Goal: Transaction & Acquisition: Purchase product/service

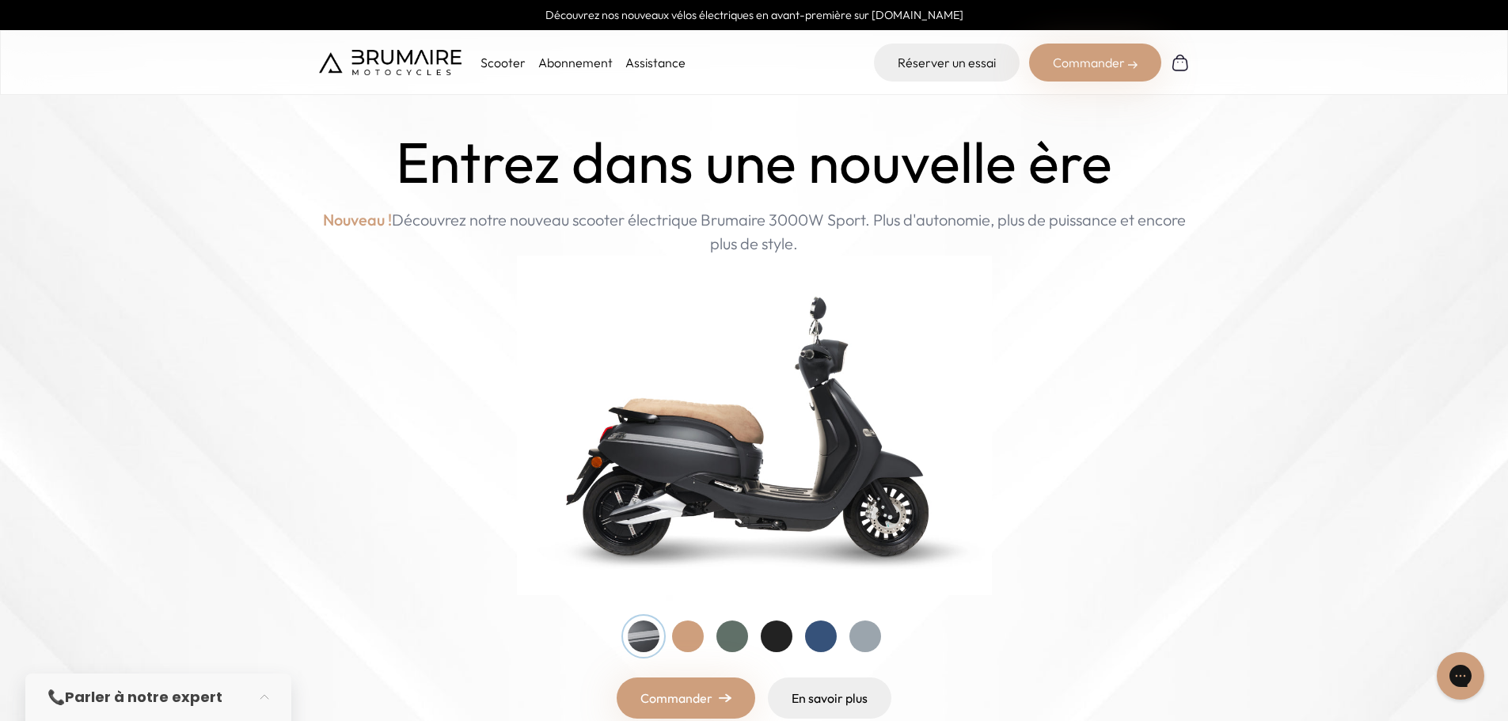
click at [678, 17] on link "Découvrez nos nouveaux vélos électriques en avant-première sur [DOMAIN_NAME]" at bounding box center [754, 15] width 1508 height 30
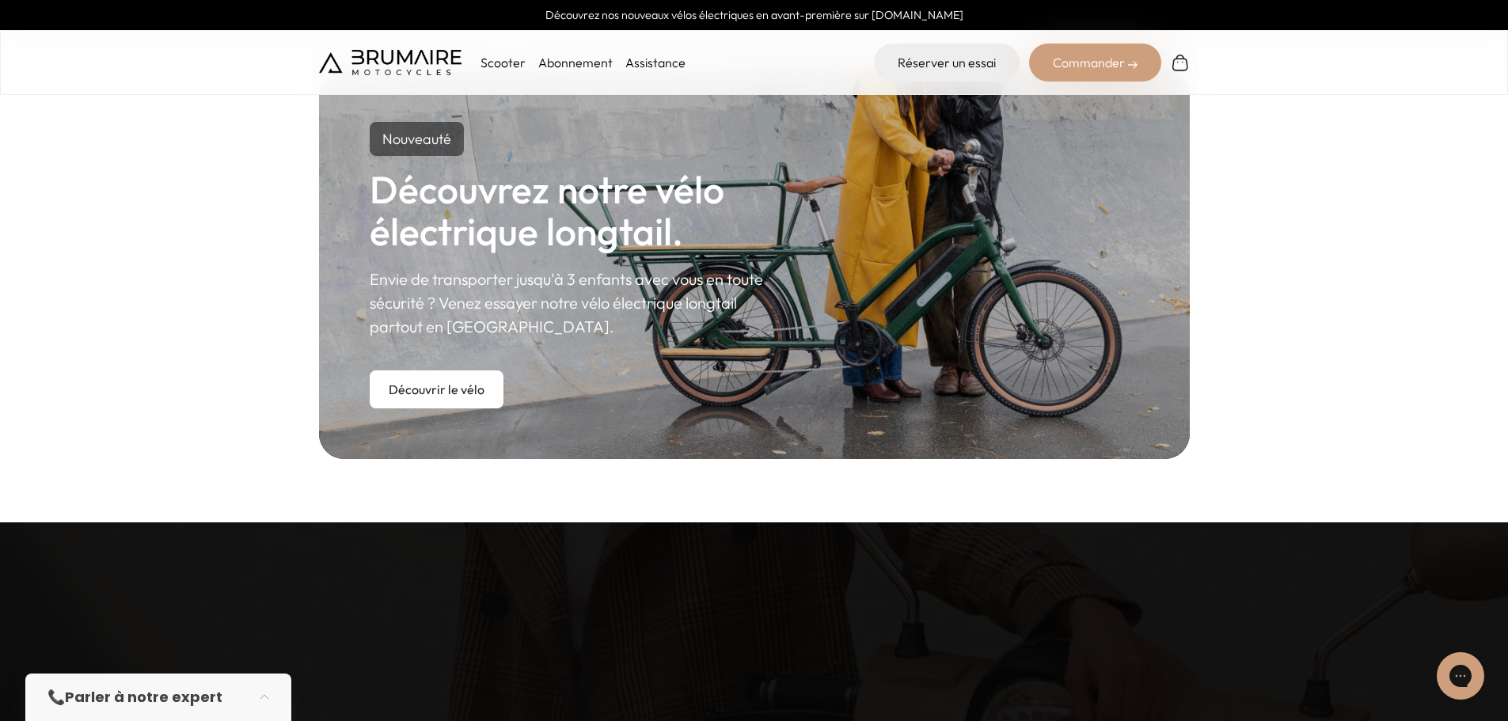
scroll to position [950, 0]
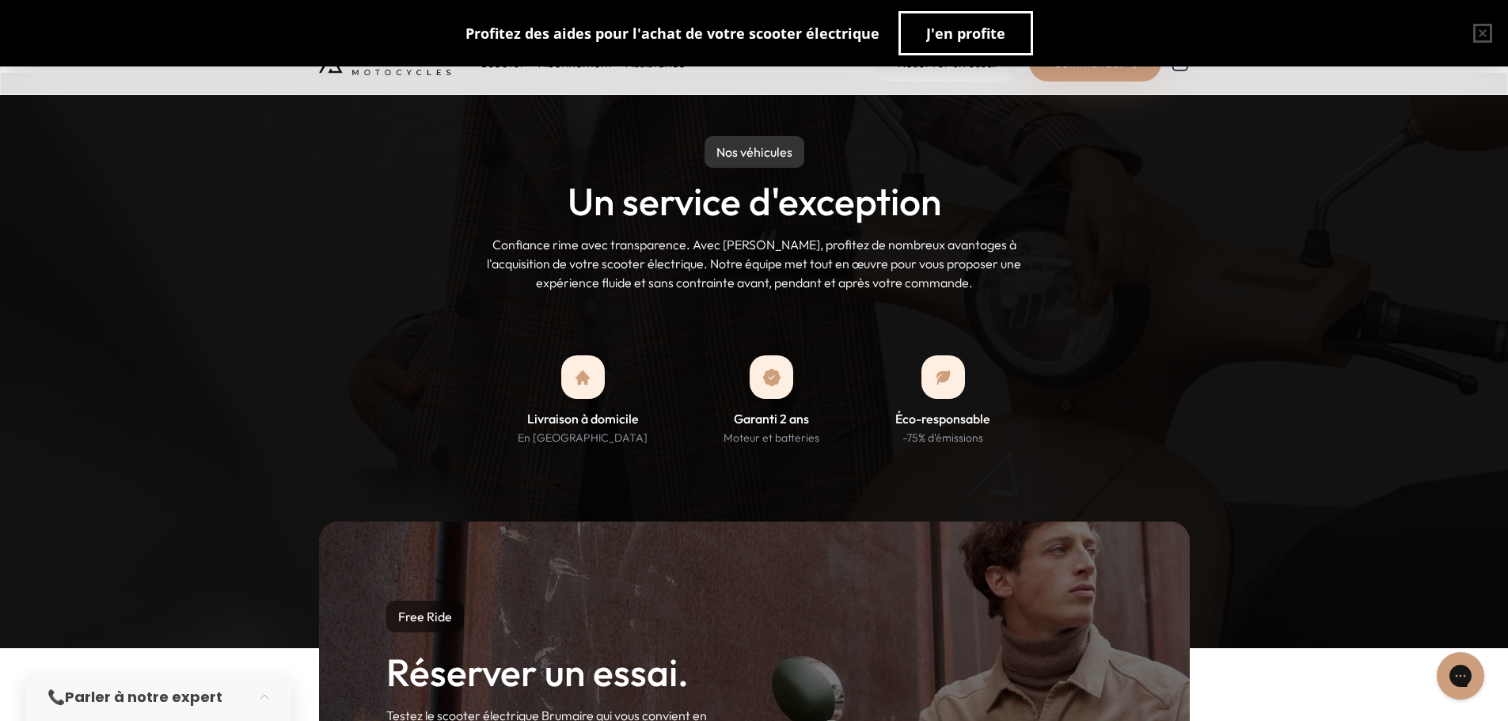
scroll to position [1109, 0]
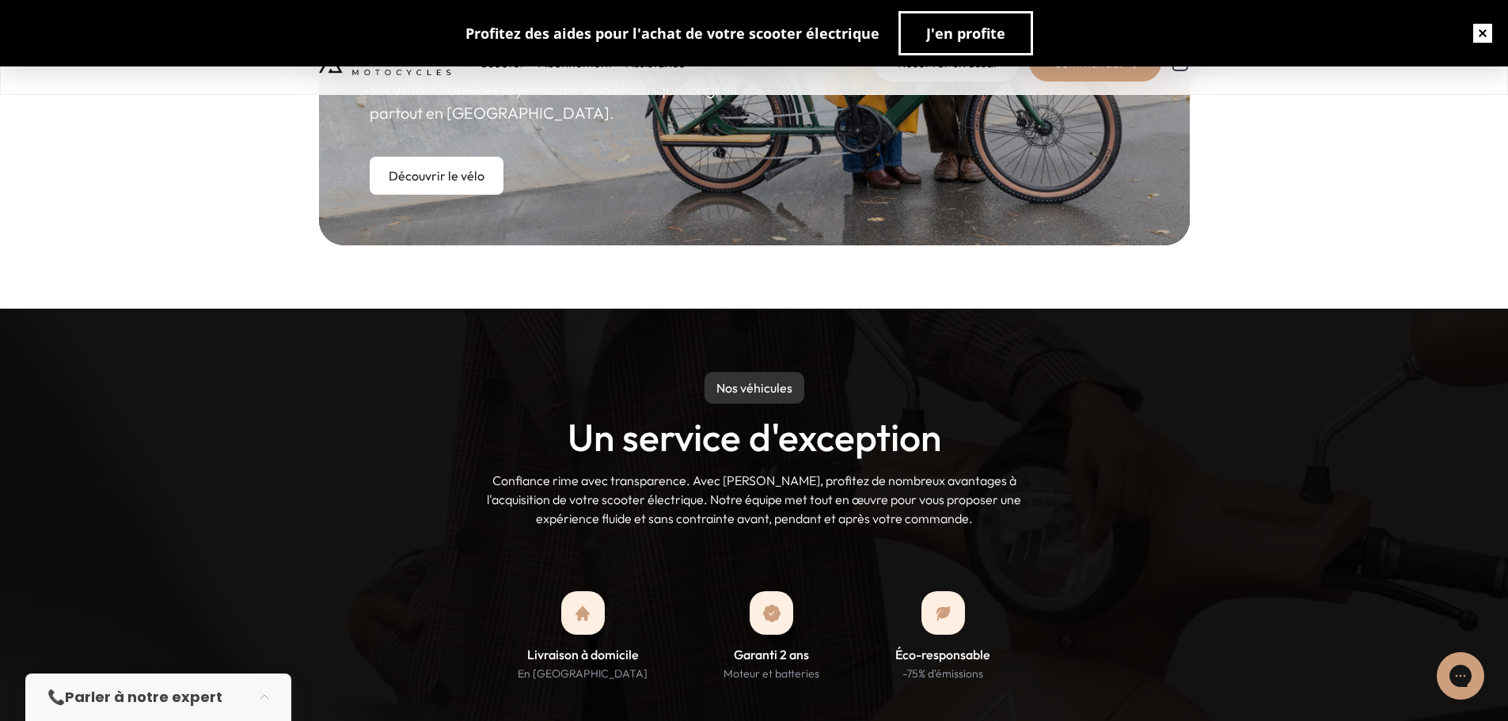
click at [1469, 32] on button "button" at bounding box center [1483, 33] width 51 height 51
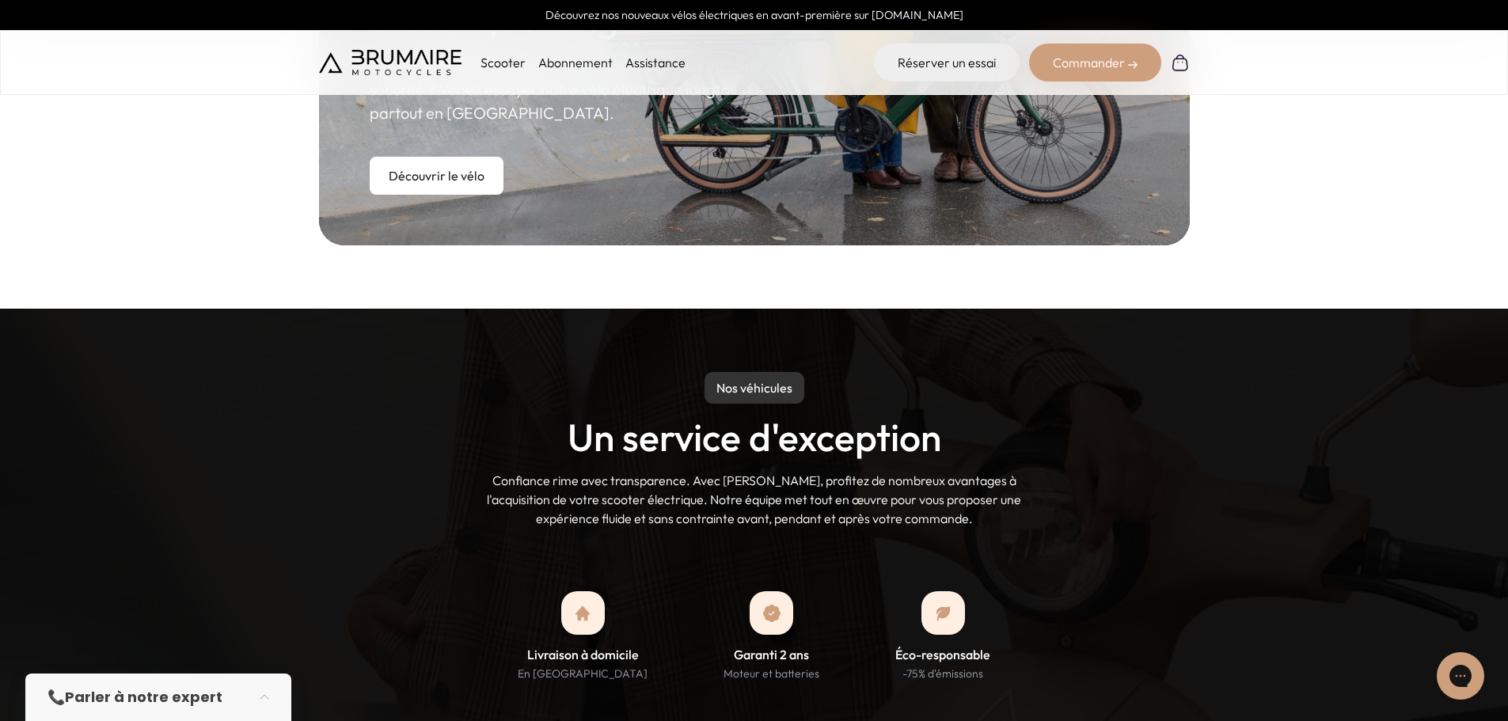
click at [500, 66] on p "Scooter" at bounding box center [503, 62] width 45 height 19
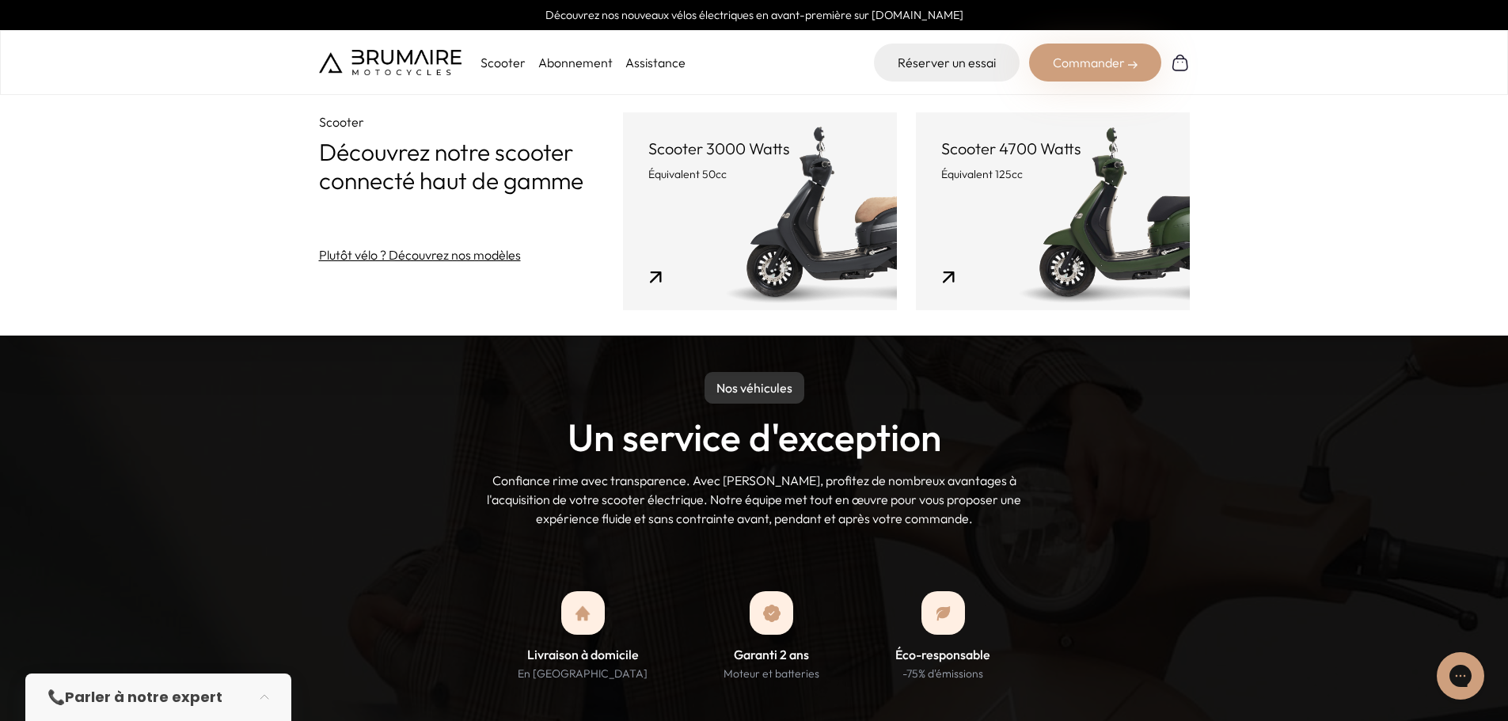
click at [1074, 212] on link "Scooter 4700 Watts Équivalent 125cc" at bounding box center [1053, 211] width 274 height 198
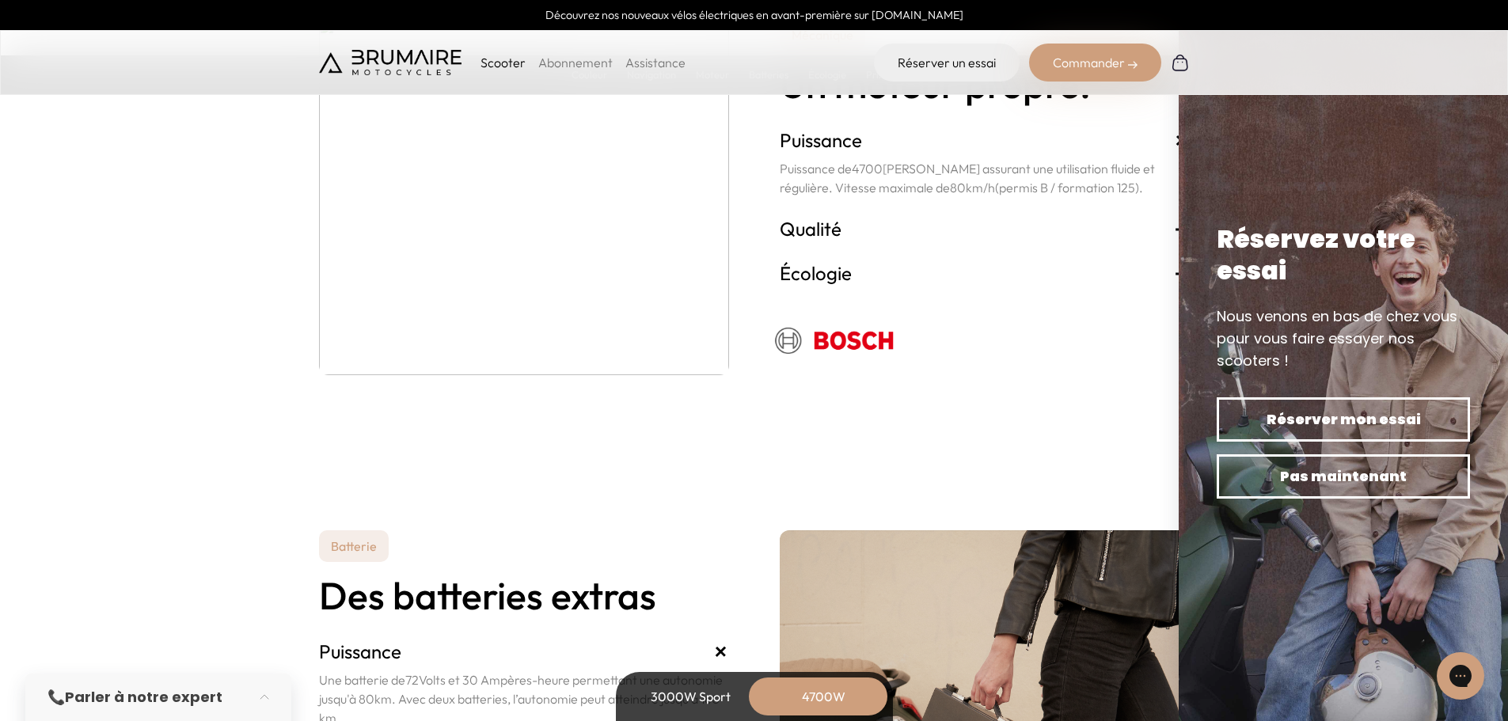
scroll to position [3009, 0]
